Goal: Task Accomplishment & Management: Manage account settings

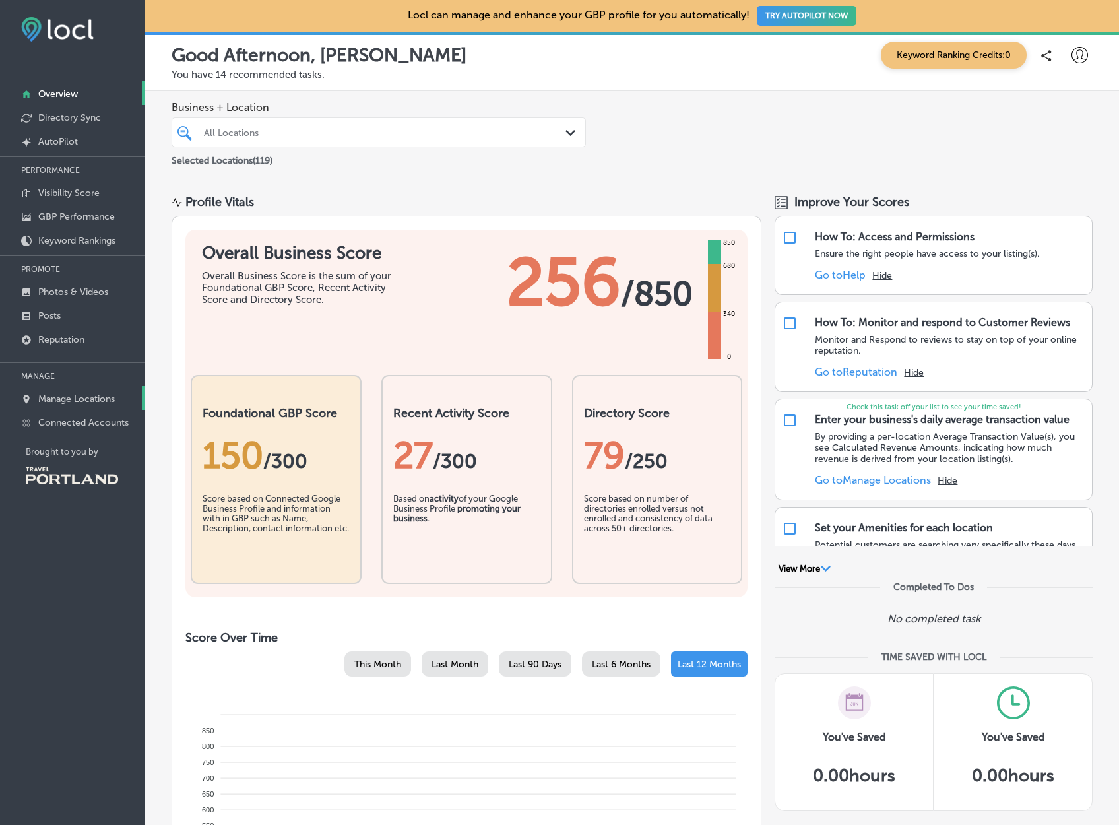
click at [84, 395] on p "Manage Locations" at bounding box center [76, 398] width 77 height 11
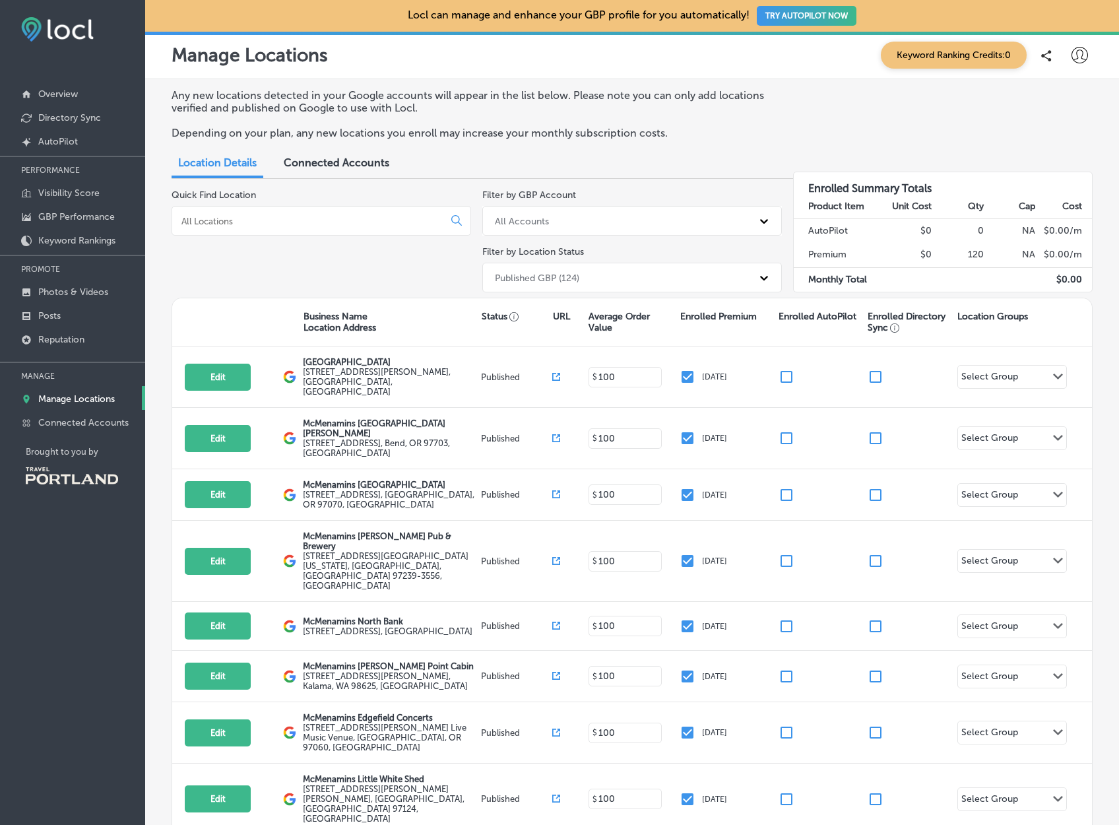
click at [262, 218] on input at bounding box center [310, 221] width 261 height 12
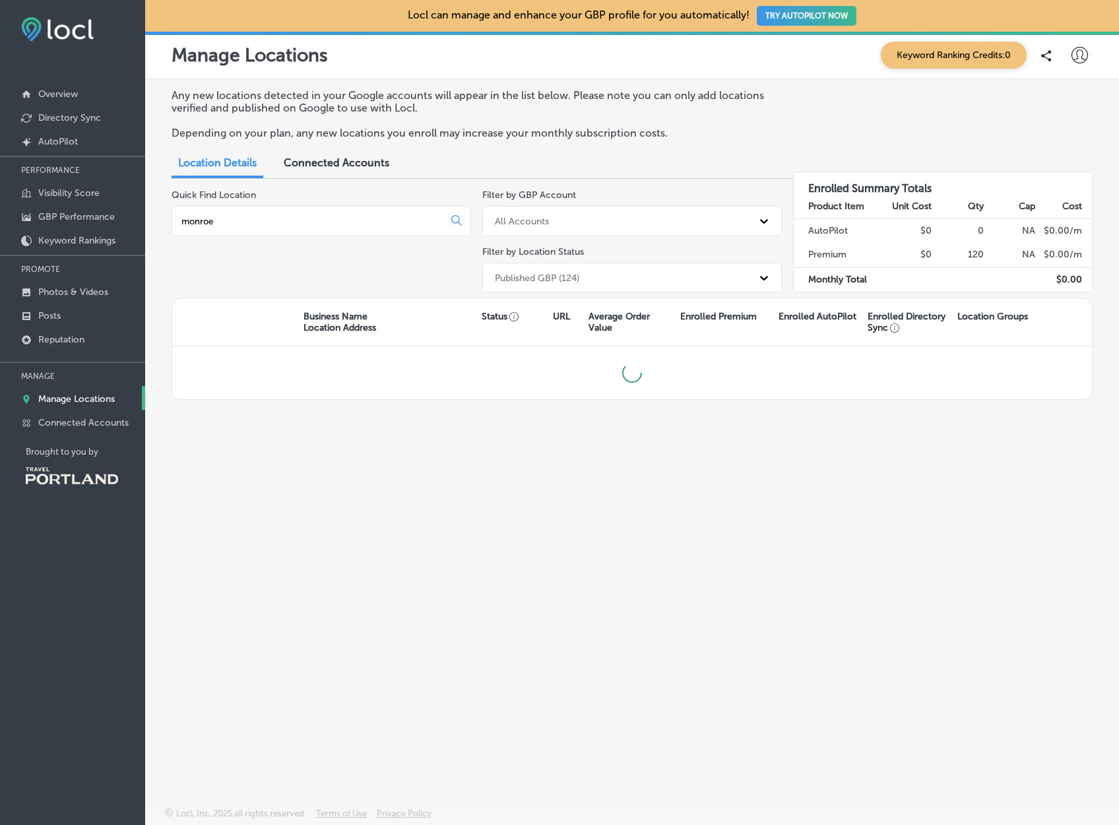
type input "monroe"
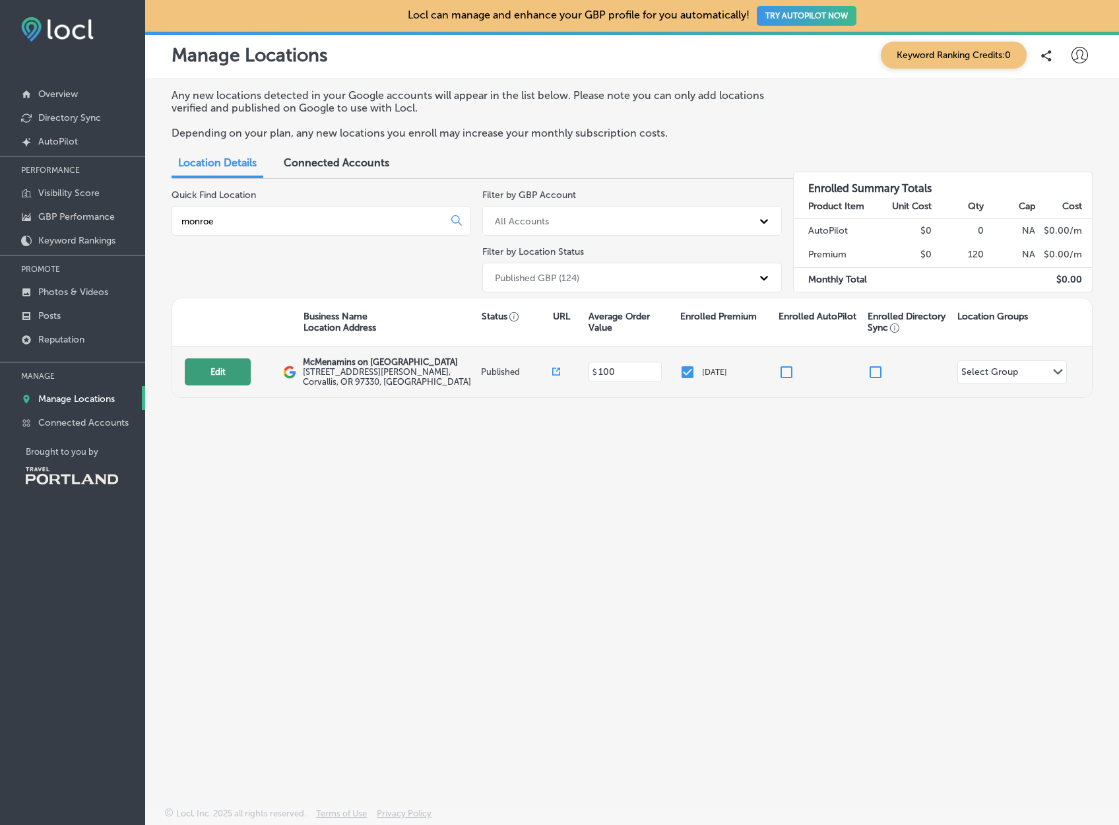
click at [225, 376] on button "Edit" at bounding box center [218, 371] width 66 height 27
select select "US"
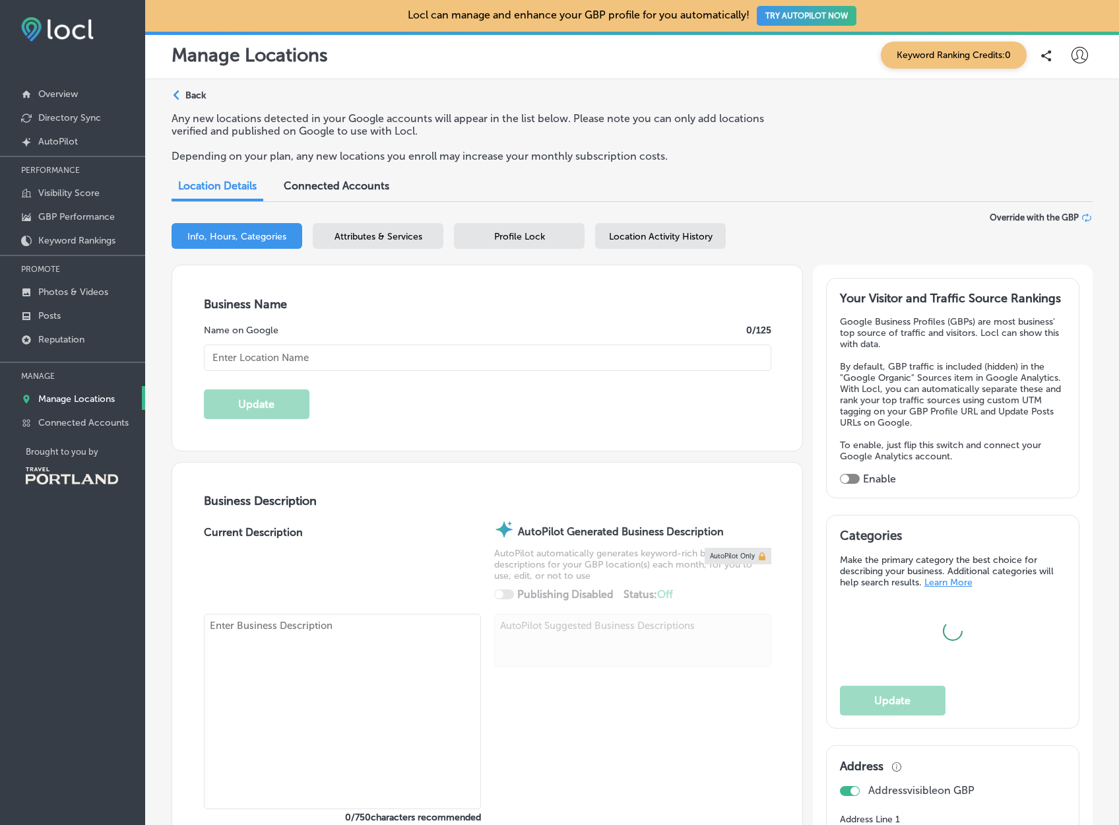
type input "McMenamins on [GEOGRAPHIC_DATA]"
type input "[STREET_ADDRESS][PERSON_NAME]"
type input "Corvallis"
type input "97330"
type input "US"
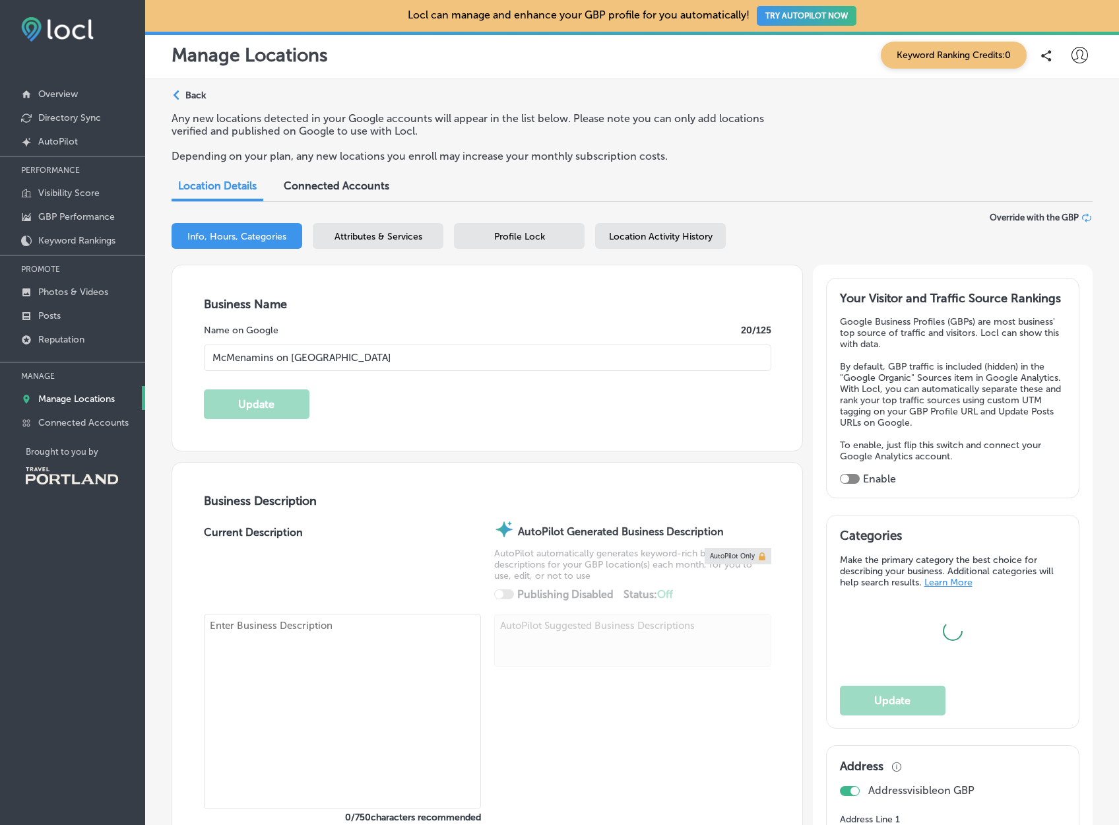
type input "[URL][DOMAIN_NAME] Maps&utm_medium=Website Button&utm_campaign=[GEOGRAPHIC_DATA]"
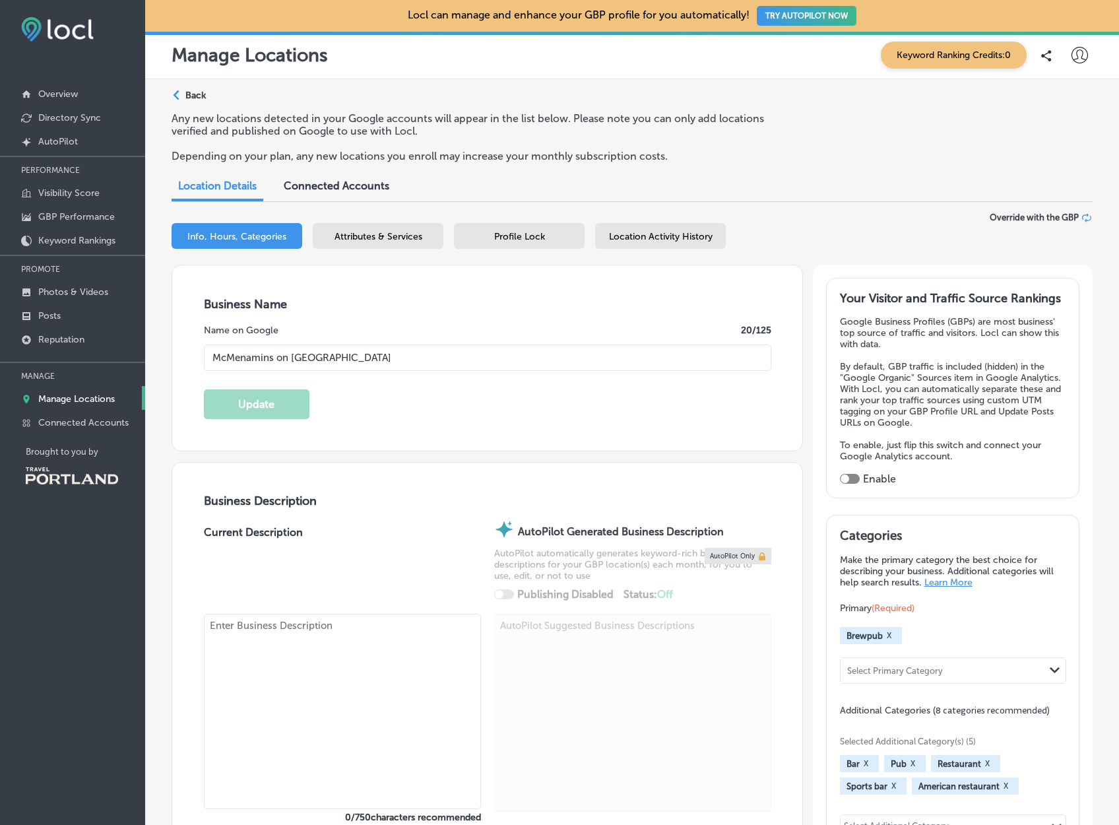
type input "[PHONE_NUMBER]"
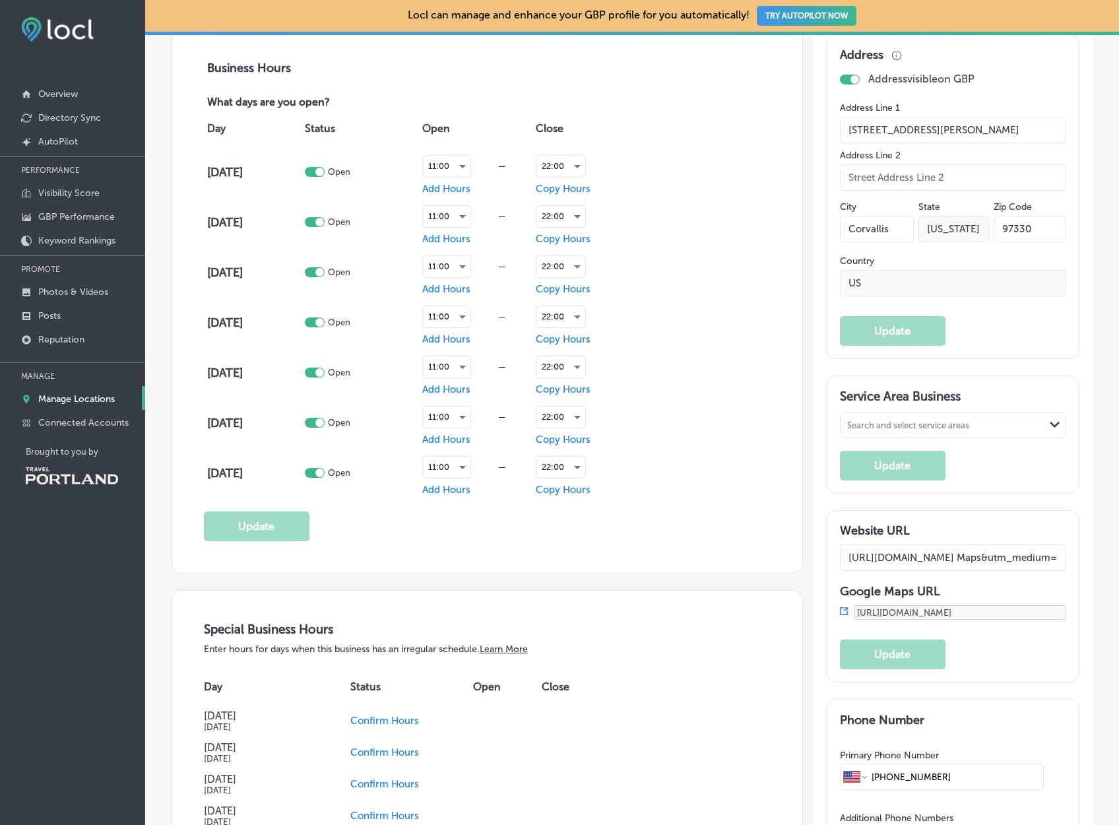
scroll to position [907, 0]
click at [572, 541] on div "Business Hours What days are you open? Day Status Open Close [DATE] Open 11:00 …" at bounding box center [487, 300] width 630 height 544
click at [575, 366] on div "22:00" at bounding box center [561, 365] width 49 height 21
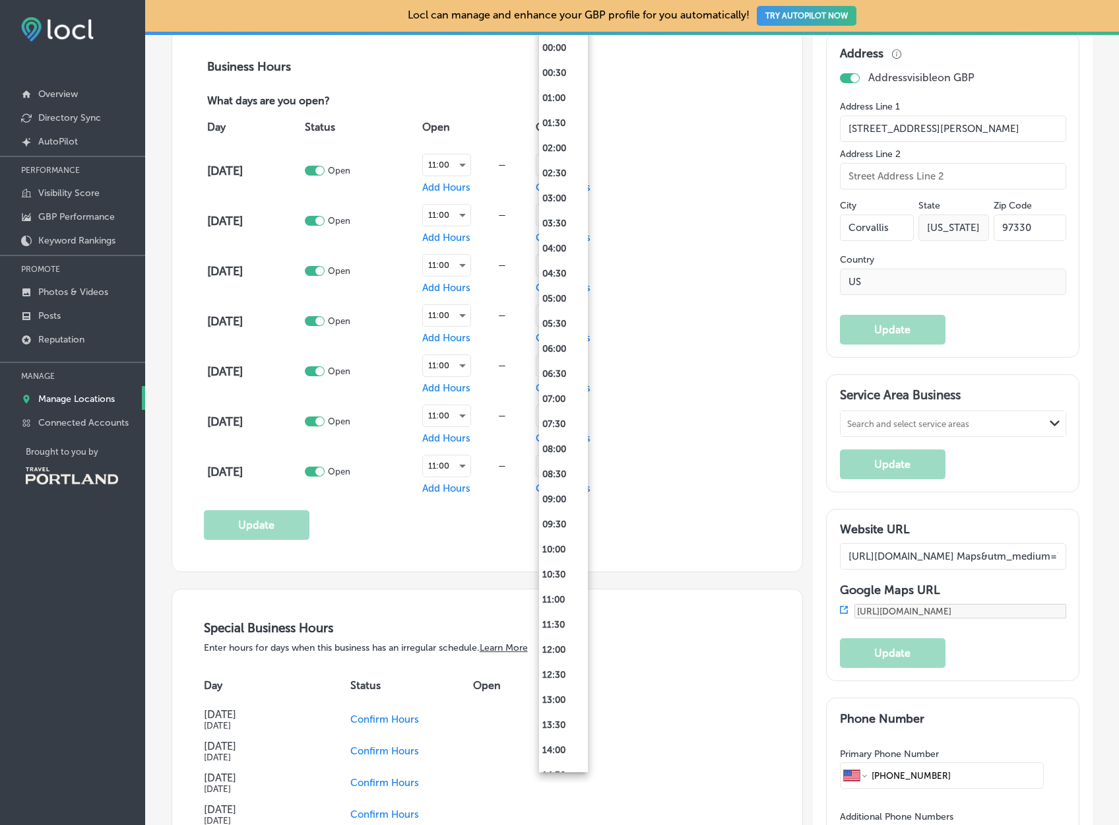
scroll to position [492, 0]
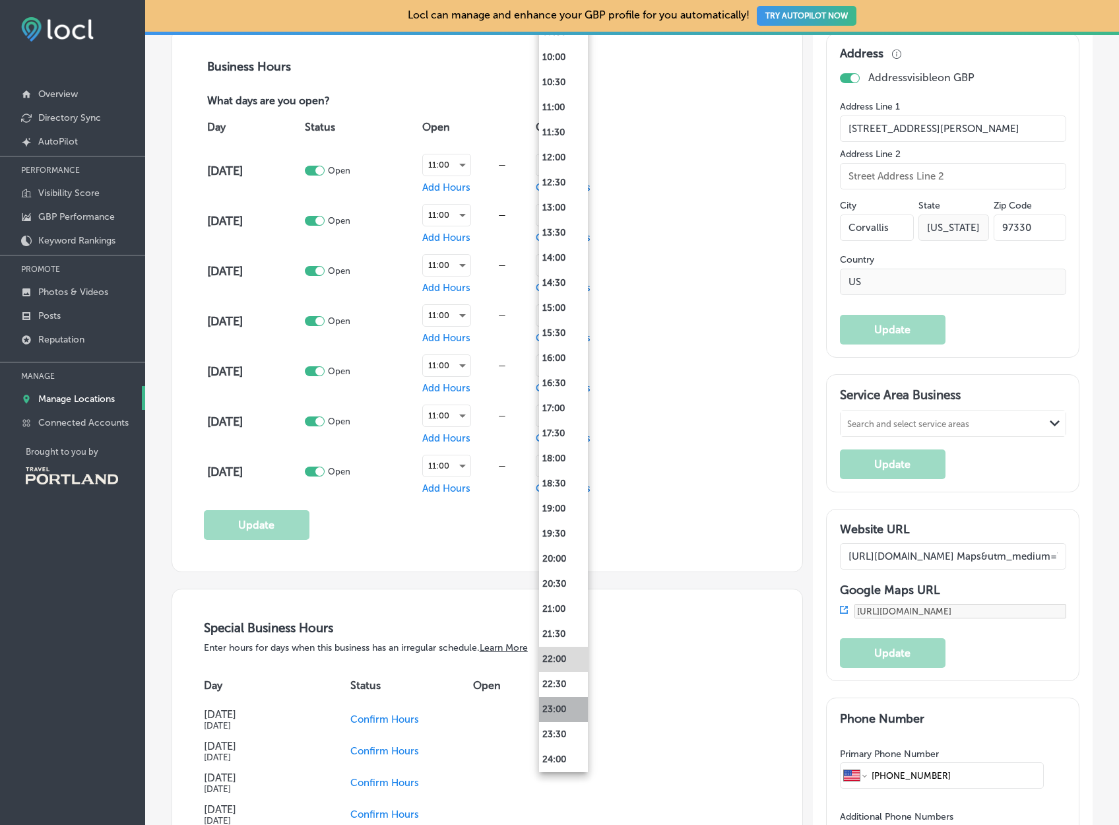
click at [551, 713] on li "23:00" at bounding box center [563, 709] width 49 height 25
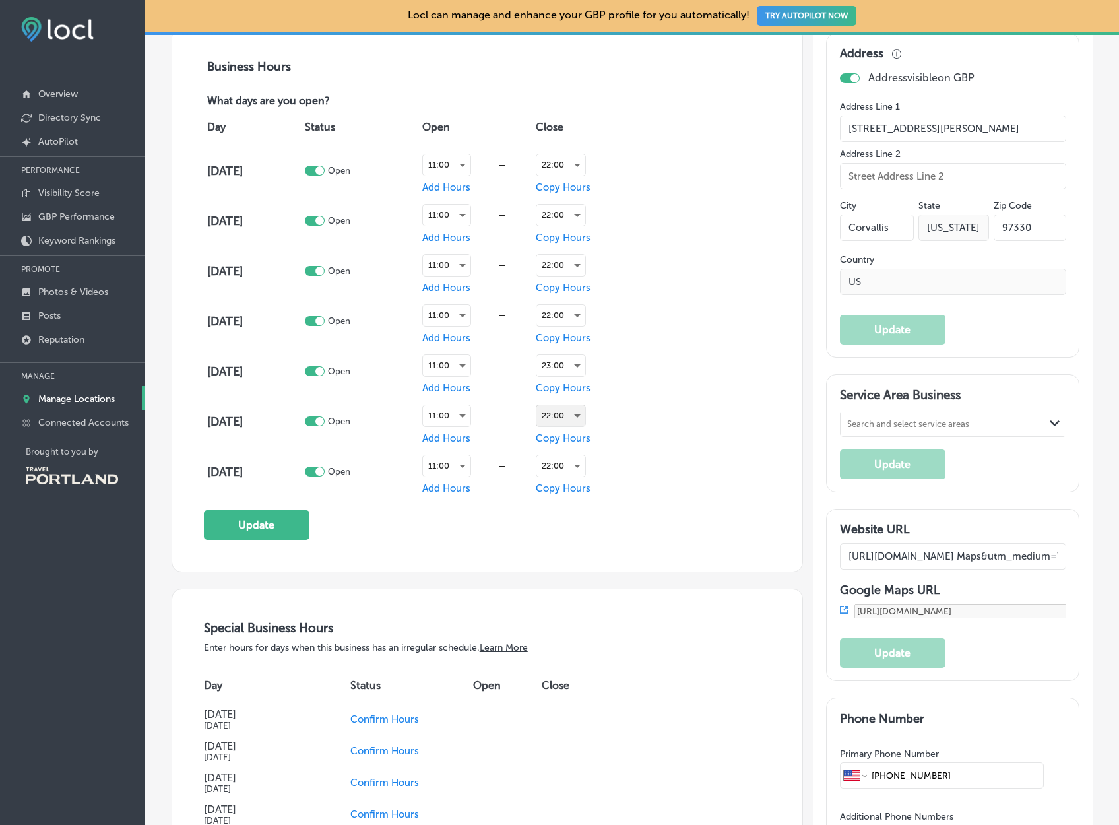
click at [568, 416] on div "22:00" at bounding box center [561, 415] width 49 height 21
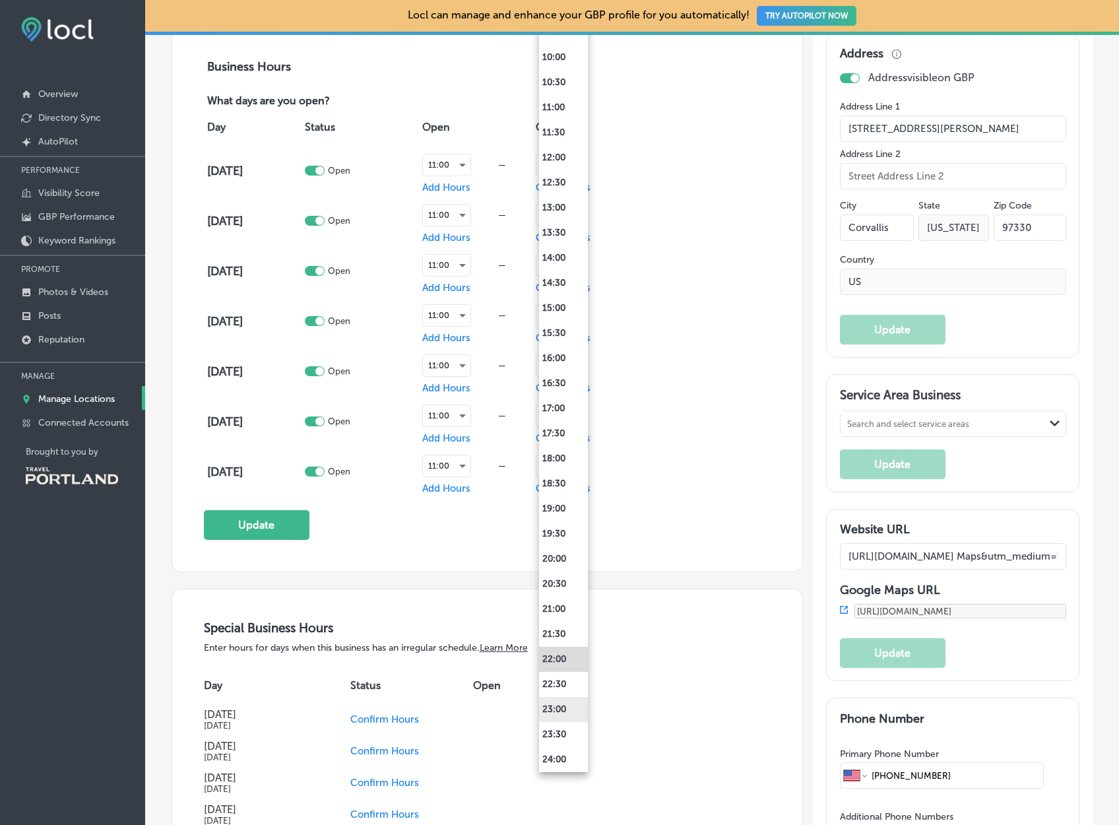
click at [553, 713] on li "23:00" at bounding box center [563, 709] width 49 height 25
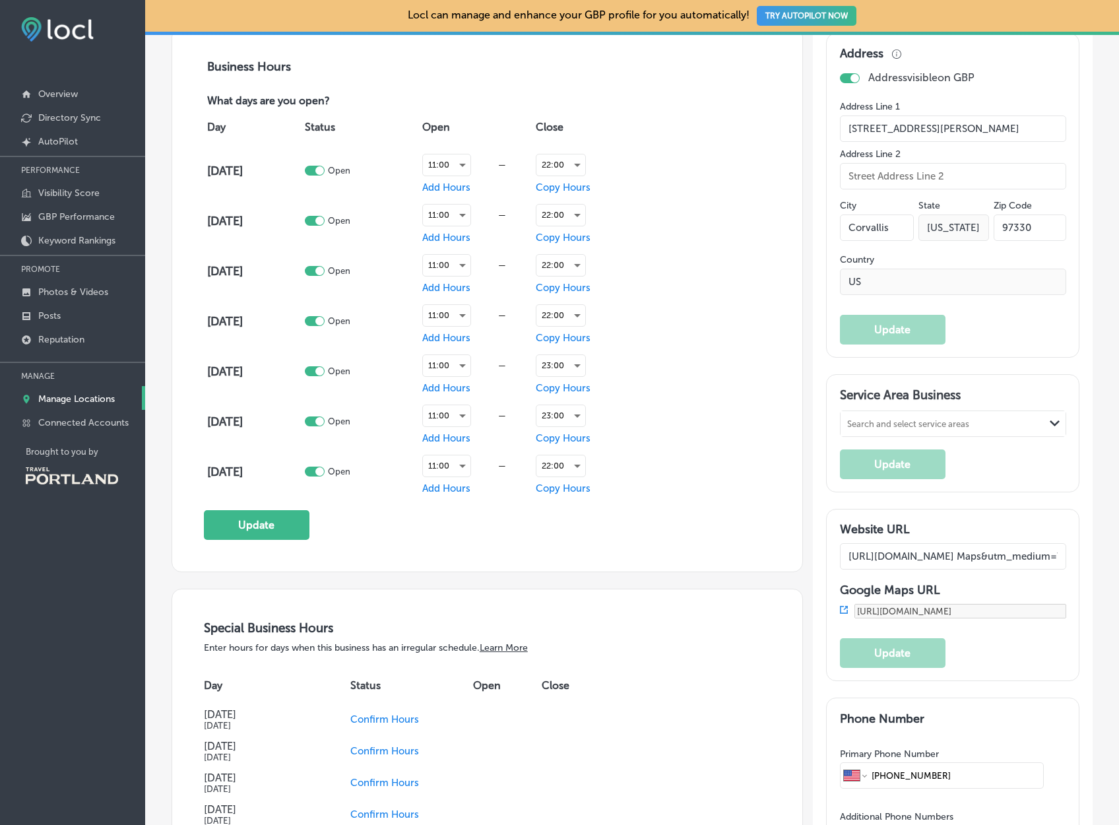
click at [297, 518] on button "Update" at bounding box center [257, 525] width 106 height 30
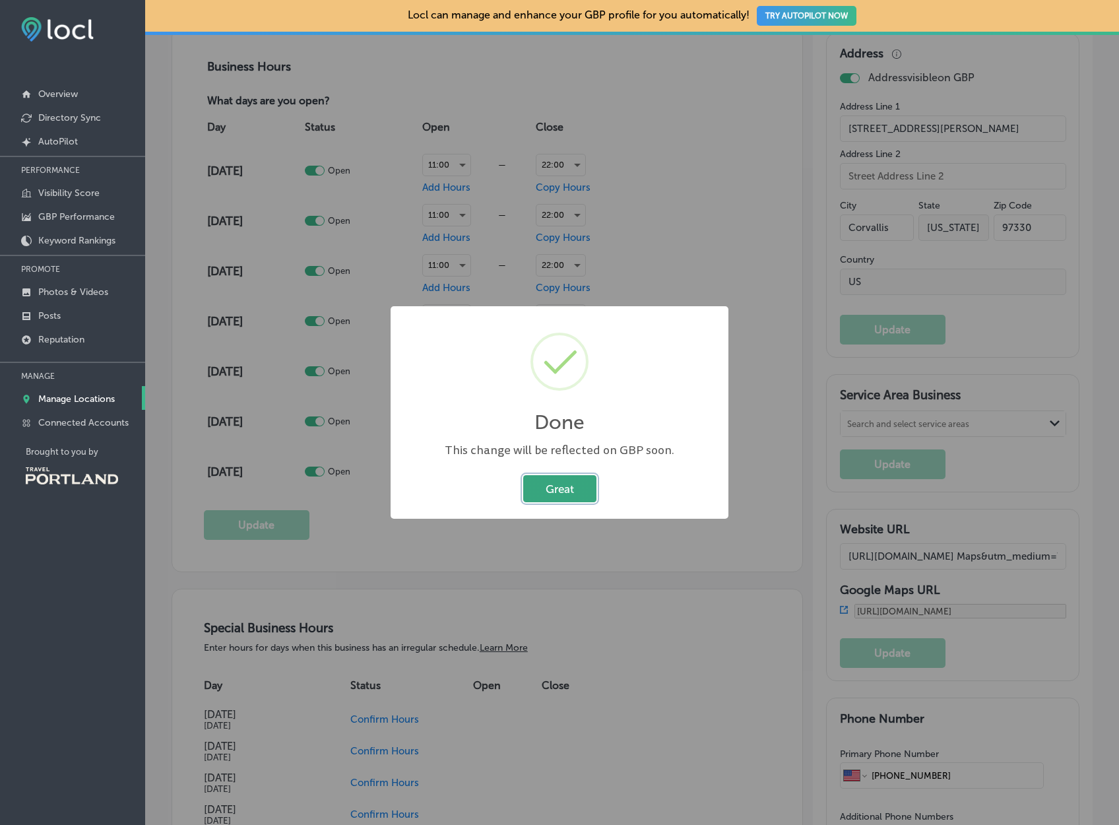
click at [568, 497] on button "Great" at bounding box center [559, 488] width 73 height 27
